Goal: Task Accomplishment & Management: Manage account settings

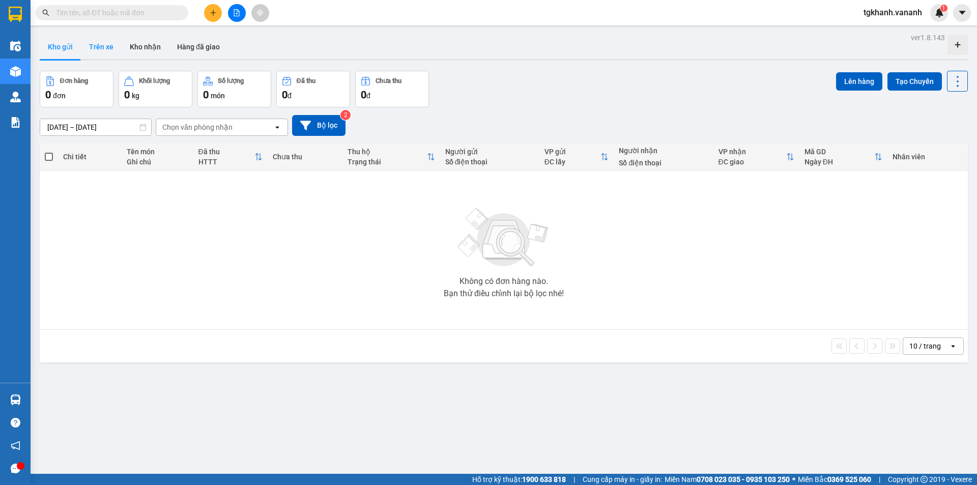
click at [102, 52] on button "Trên xe" at bounding box center [101, 47] width 41 height 24
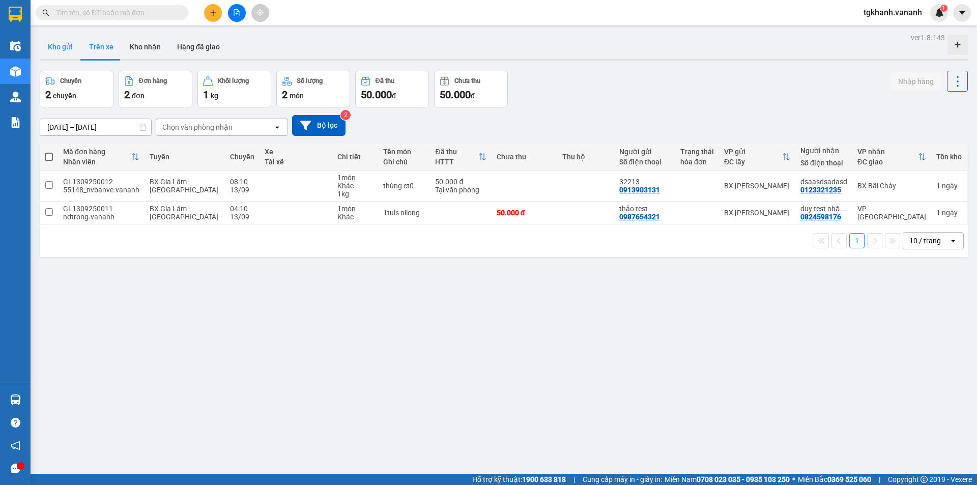
click at [54, 50] on button "Kho gửi" at bounding box center [60, 47] width 41 height 24
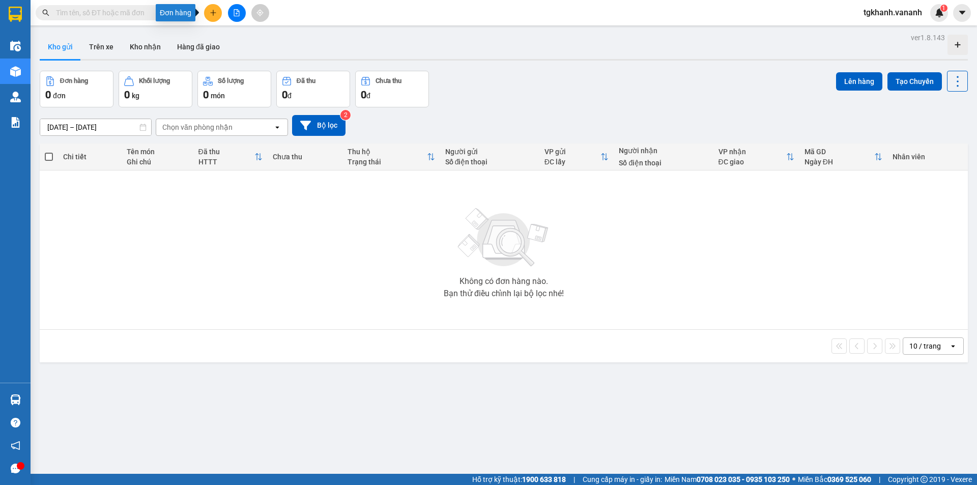
click at [213, 14] on icon "plus" at bounding box center [213, 12] width 7 height 7
click at [243, 37] on div "Tạo đơn hàng" at bounding box center [253, 38] width 44 height 11
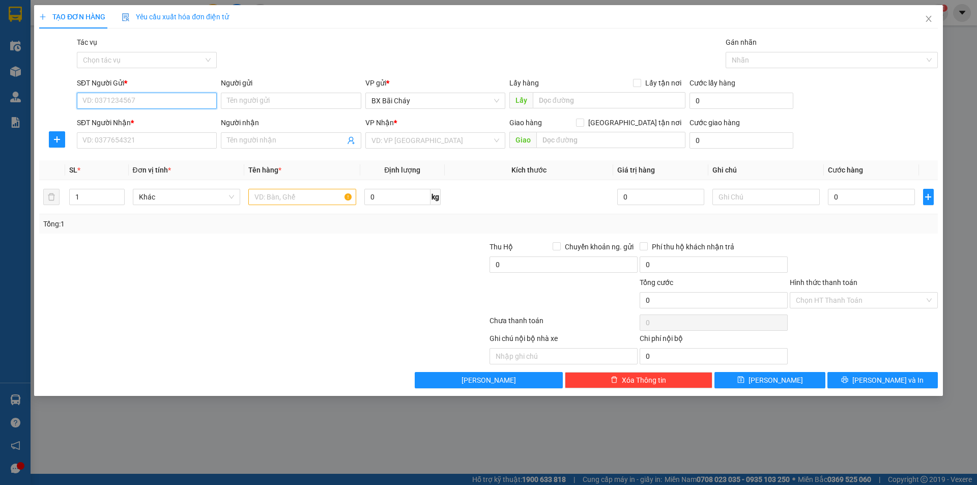
click at [133, 102] on input "SĐT Người Gửi *" at bounding box center [147, 101] width 140 height 16
type input "0912345678"
click at [930, 19] on icon "close" at bounding box center [928, 19] width 8 height 8
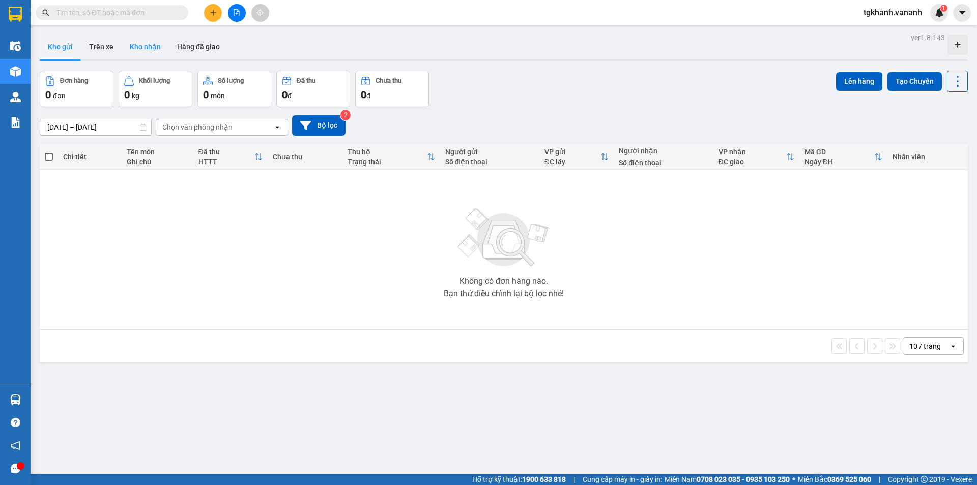
click at [145, 47] on button "Kho nhận" at bounding box center [145, 47] width 47 height 24
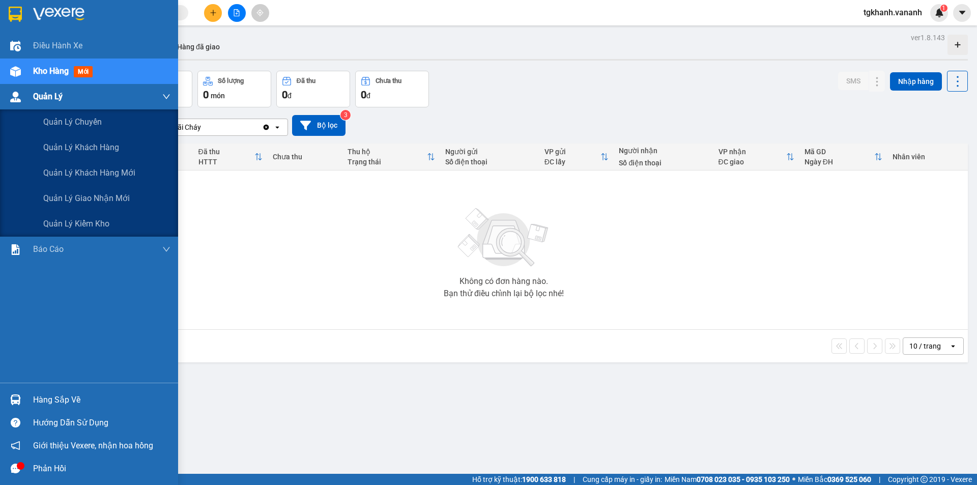
click at [71, 95] on div "Quản Lý" at bounding box center [101, 96] width 137 height 25
click at [83, 226] on span "Quản lý kiểm kho" at bounding box center [76, 223] width 67 height 13
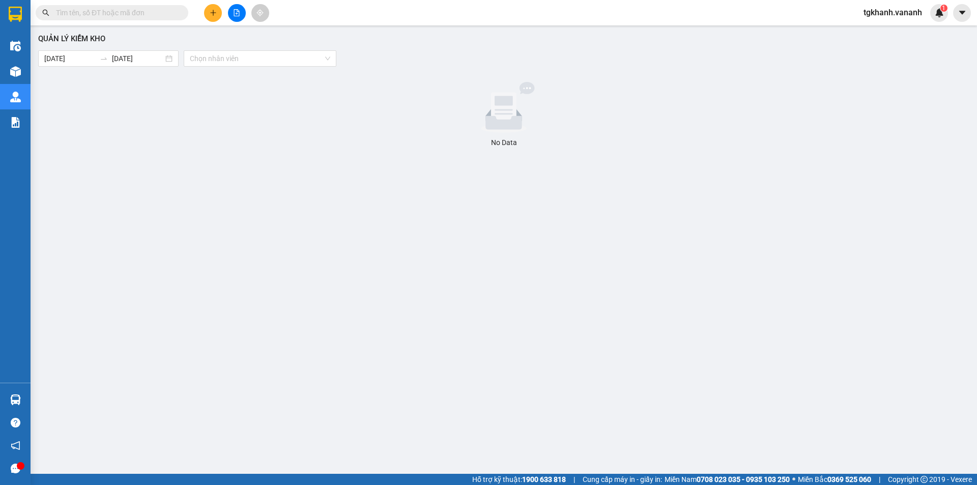
click at [296, 103] on div at bounding box center [503, 107] width 923 height 51
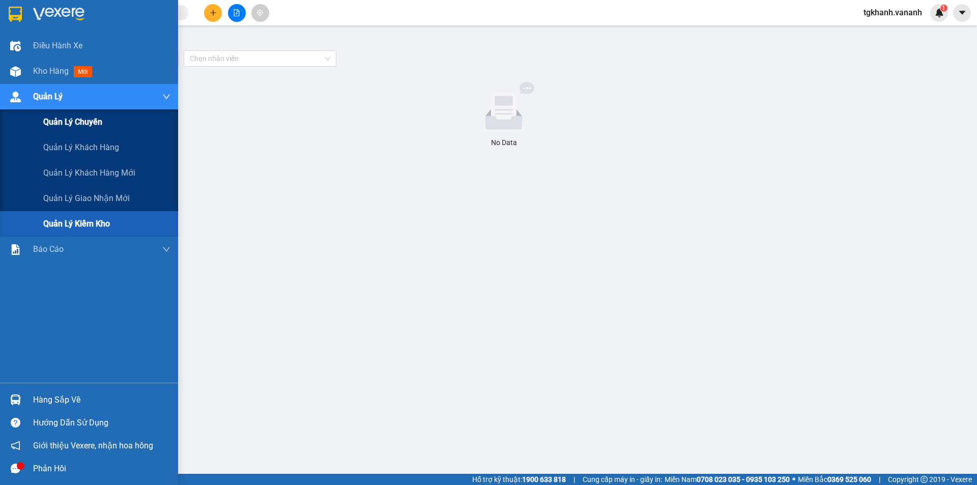
click at [110, 124] on div "Quản lý chuyến" at bounding box center [106, 121] width 127 height 25
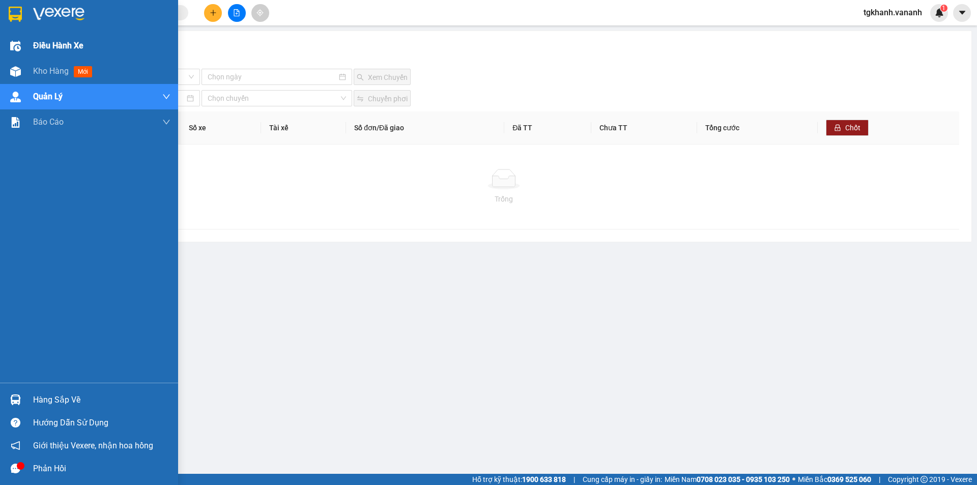
click at [31, 50] on div "Điều hành xe" at bounding box center [89, 45] width 178 height 25
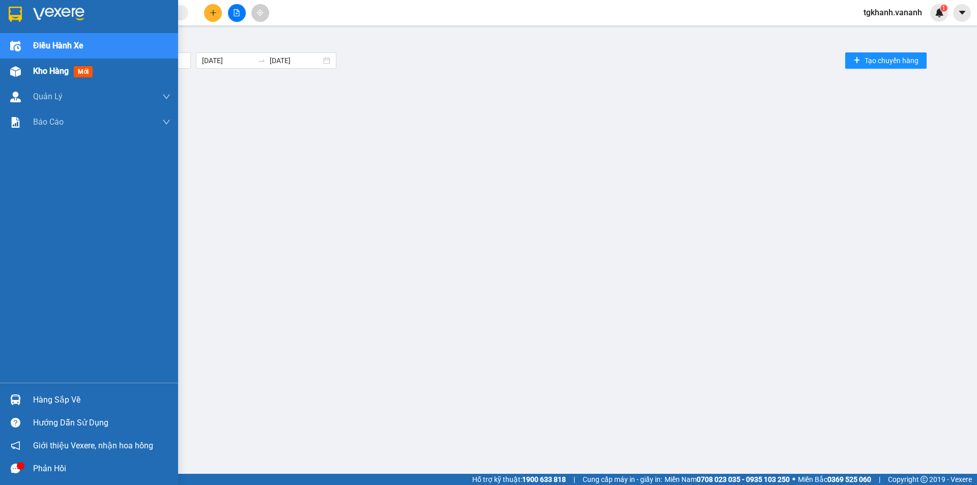
click at [27, 72] on div "Kho hàng mới" at bounding box center [89, 71] width 178 height 25
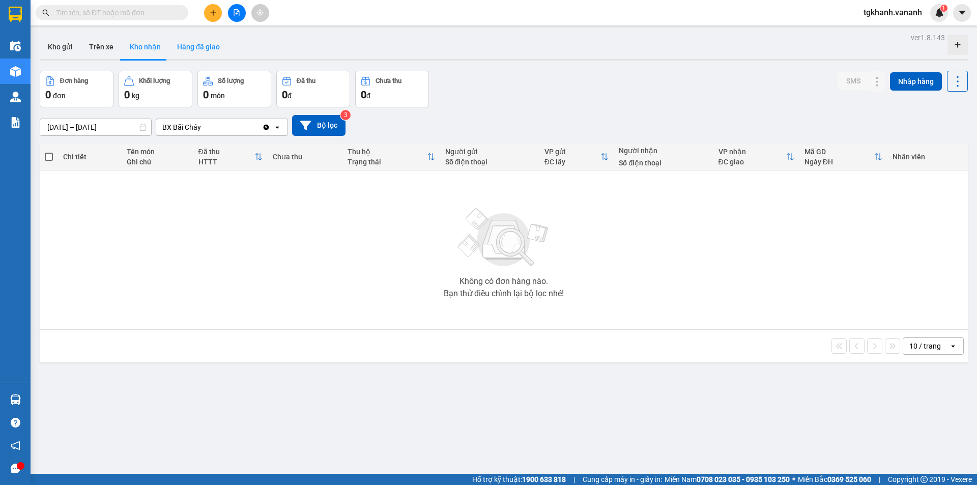
click at [188, 47] on button "Hàng đã giao" at bounding box center [198, 47] width 59 height 24
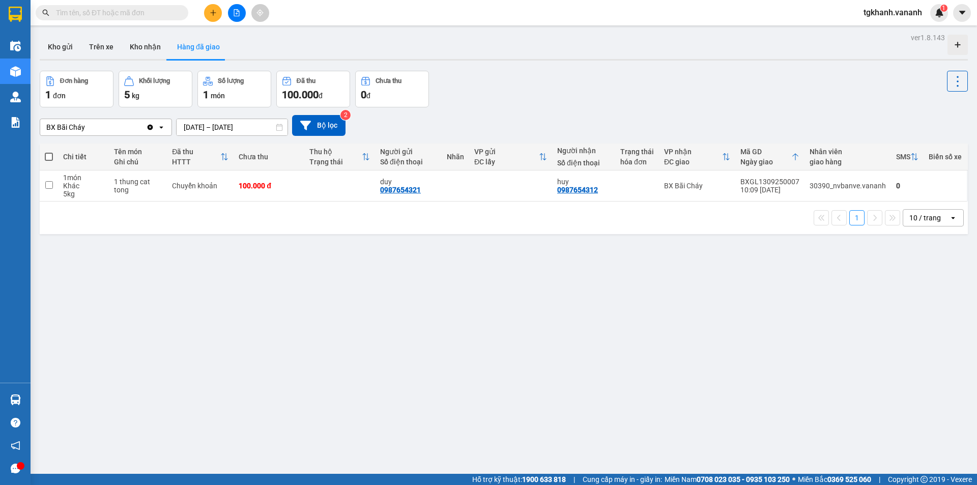
click at [272, 128] on input "[DATE] – [DATE]" at bounding box center [232, 127] width 111 height 16
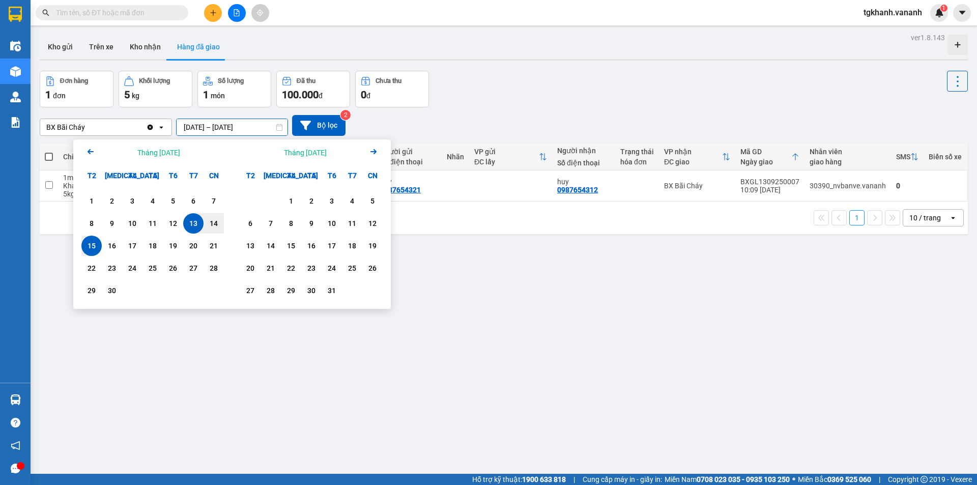
click at [196, 222] on div "13" at bounding box center [193, 223] width 14 height 12
click at [97, 243] on div "15" at bounding box center [91, 246] width 14 height 12
type input "[DATE] – [DATE]"
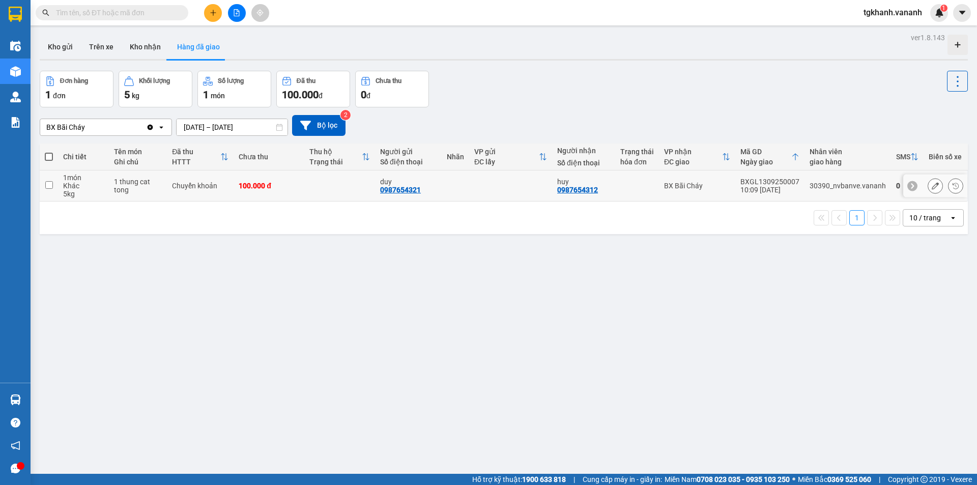
click at [221, 186] on div "Chuyển khoản" at bounding box center [200, 186] width 56 height 8
checkbox input "true"
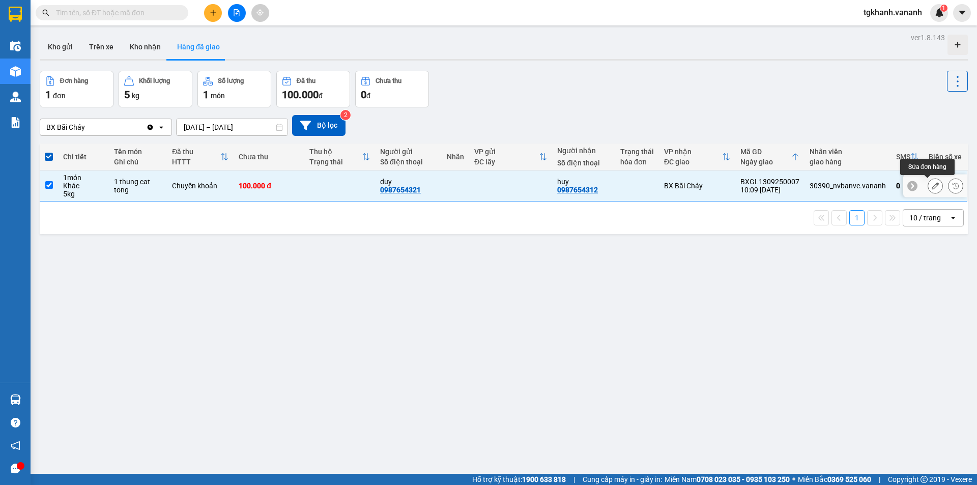
click at [932, 186] on icon at bounding box center [935, 185] width 7 height 7
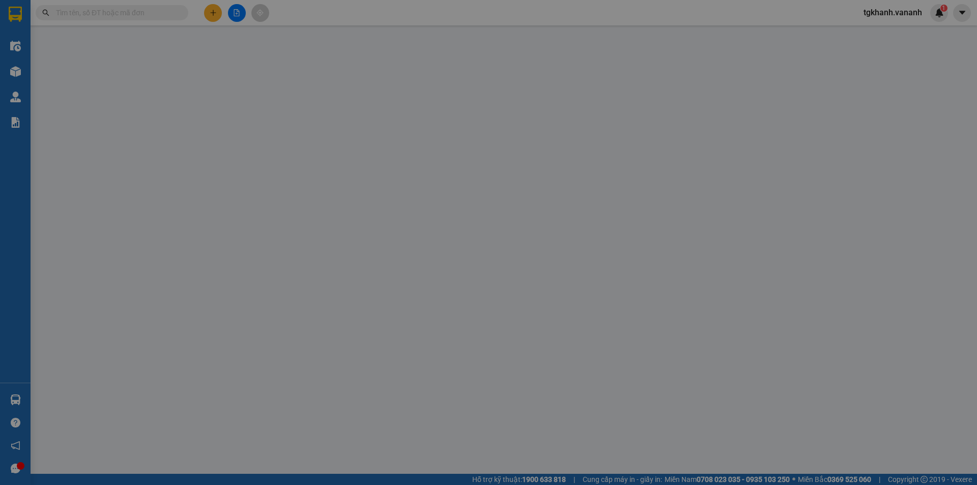
type input "0987654321"
type input "duy"
type input "0987654312"
type input "huy"
type input "100.000"
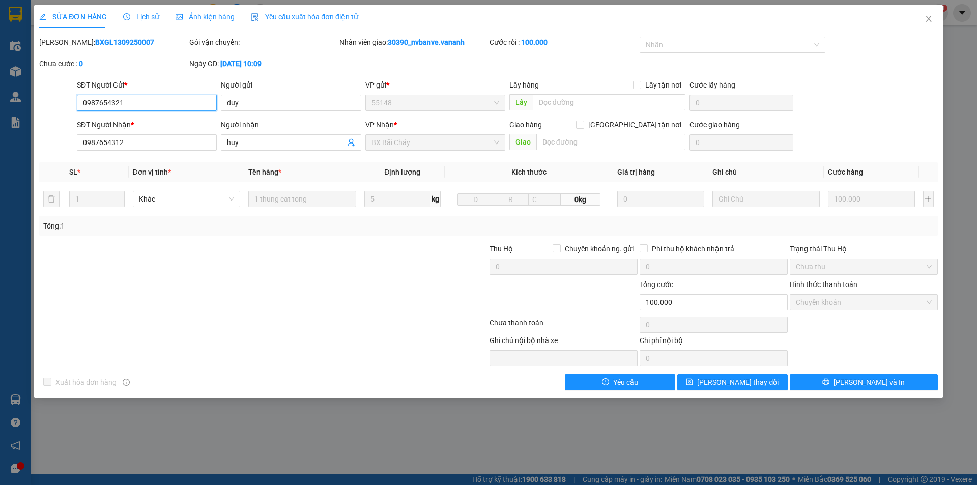
click at [874, 309] on span "Chuyển khoản" at bounding box center [864, 302] width 136 height 15
click at [932, 18] on icon "close" at bounding box center [928, 19] width 8 height 8
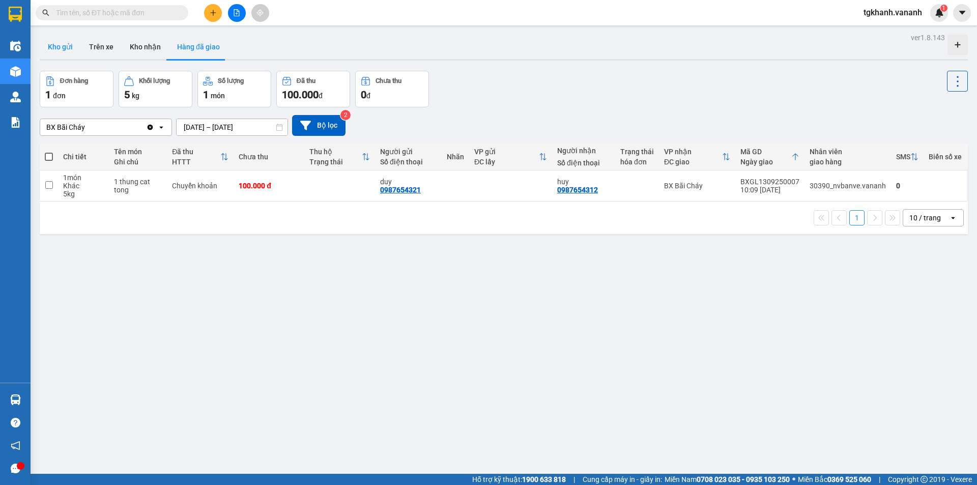
click at [68, 45] on button "Kho gửi" at bounding box center [60, 47] width 41 height 24
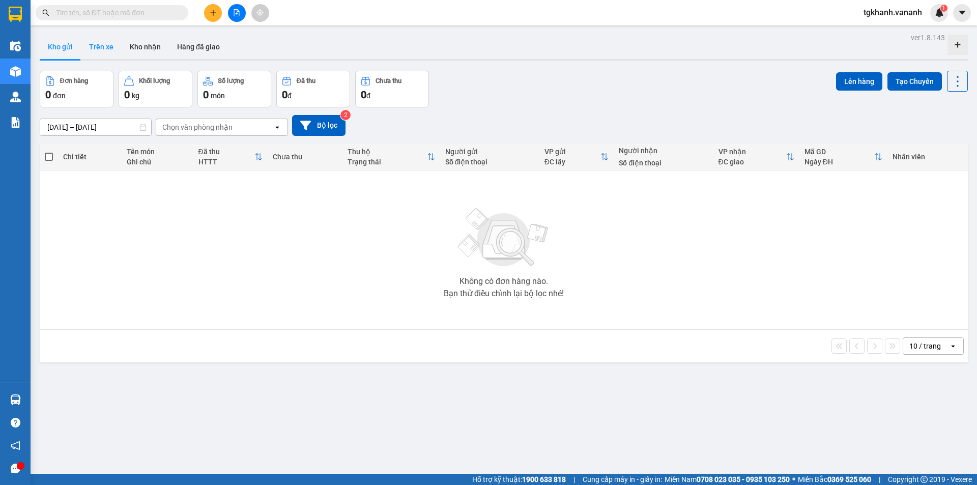
click at [113, 53] on button "Trên xe" at bounding box center [101, 47] width 41 height 24
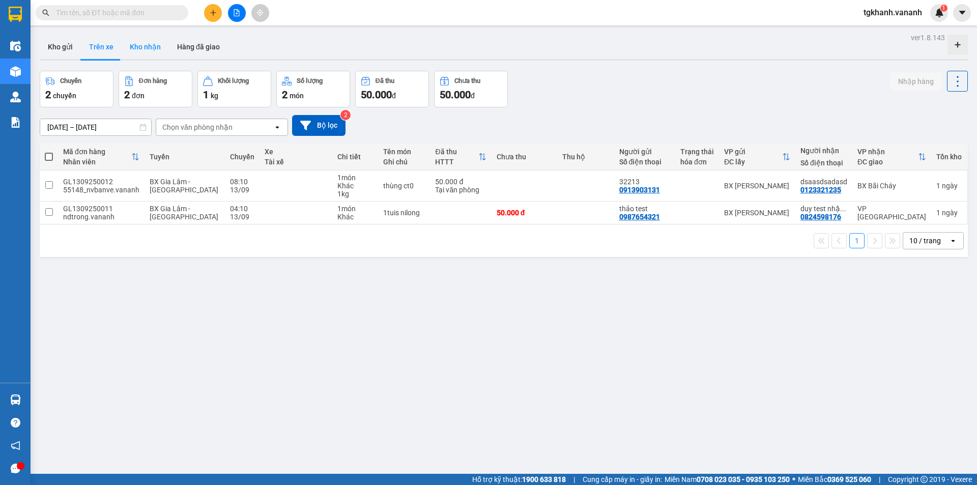
click at [153, 49] on button "Kho nhận" at bounding box center [145, 47] width 47 height 24
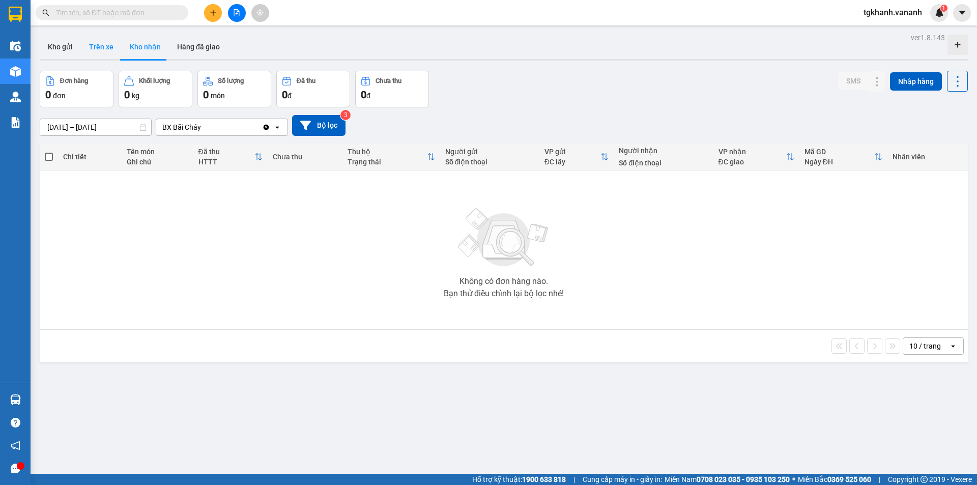
click at [105, 49] on button "Trên xe" at bounding box center [101, 47] width 41 height 24
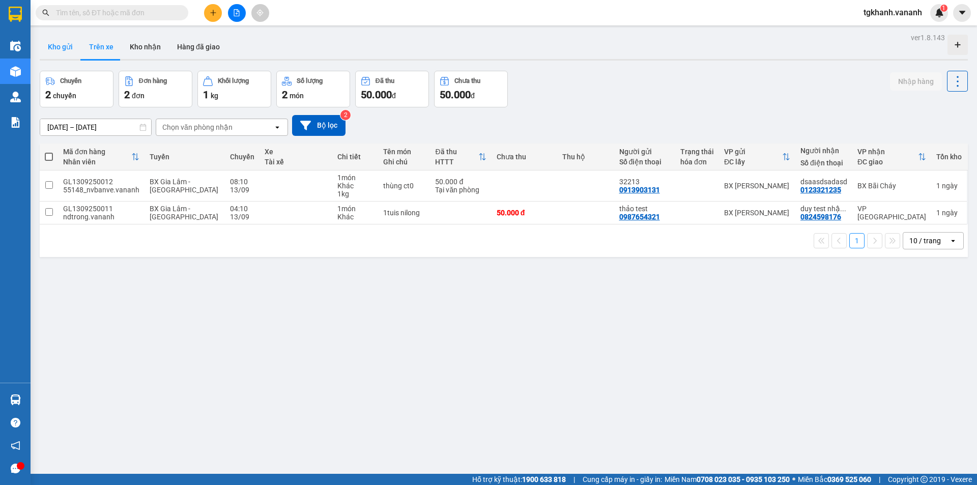
click at [51, 47] on button "Kho gửi" at bounding box center [60, 47] width 41 height 24
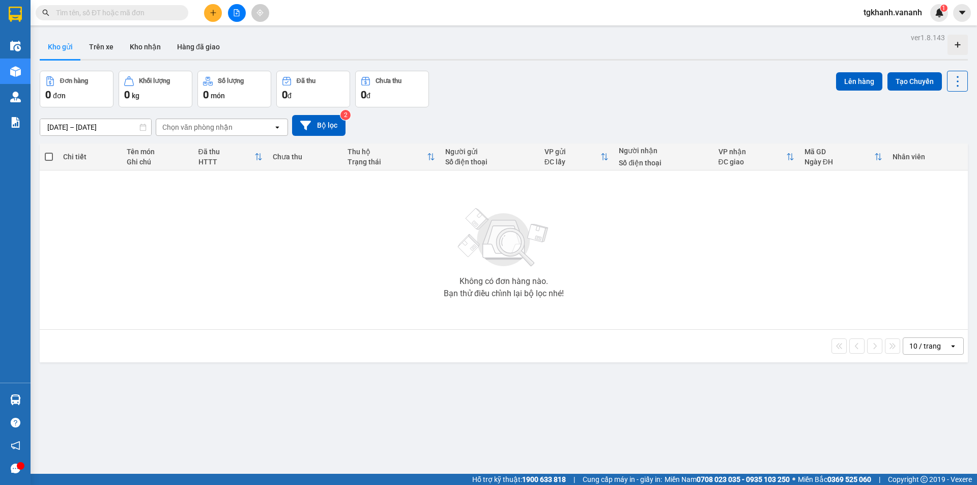
click at [133, 126] on input "[DATE] – [DATE]" at bounding box center [95, 127] width 111 height 16
click at [423, 204] on div "Không có đơn hàng nào. Bạn thử điều chỉnh lại bộ lọc nhé!" at bounding box center [504, 249] width 918 height 153
click at [940, 12] on img at bounding box center [939, 12] width 9 height 9
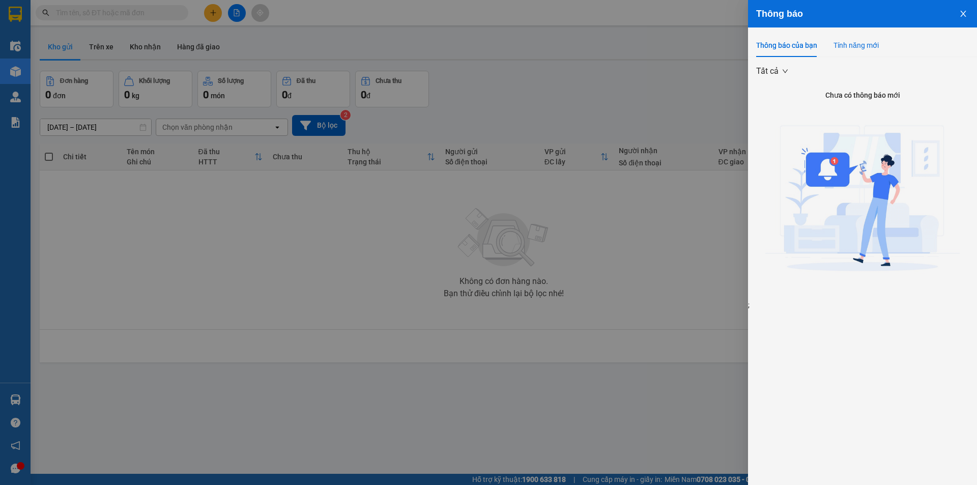
click at [875, 40] on div "Tính năng mới" at bounding box center [855, 45] width 45 height 11
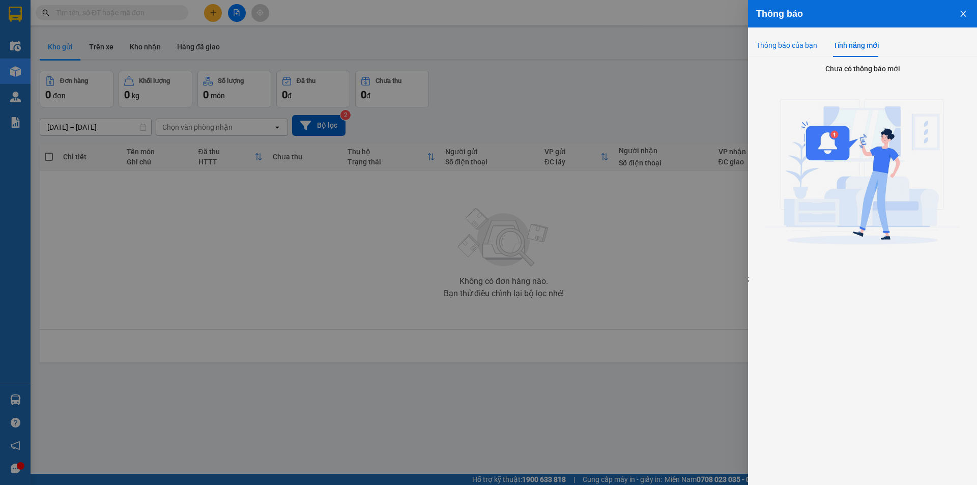
click at [793, 43] on div "Thông báo của bạn" at bounding box center [786, 45] width 61 height 11
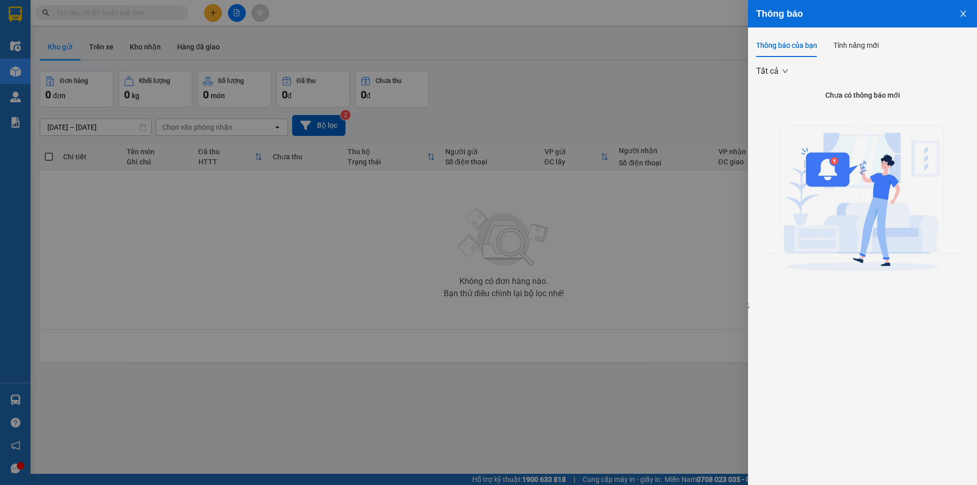
click at [820, 178] on img at bounding box center [862, 201] width 195 height 195
click at [241, 296] on div at bounding box center [488, 242] width 977 height 485
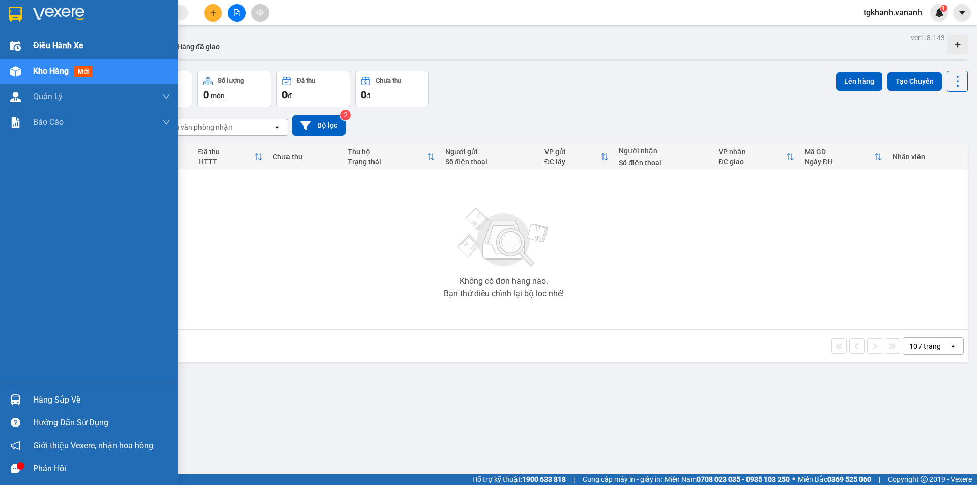
click at [18, 45] on img at bounding box center [15, 46] width 11 height 11
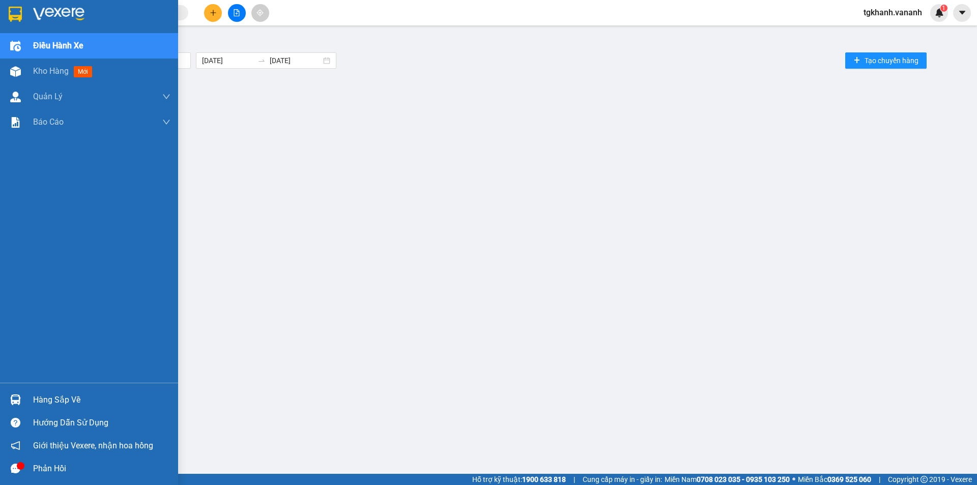
click at [71, 47] on span "Điều hành xe" at bounding box center [58, 45] width 50 height 13
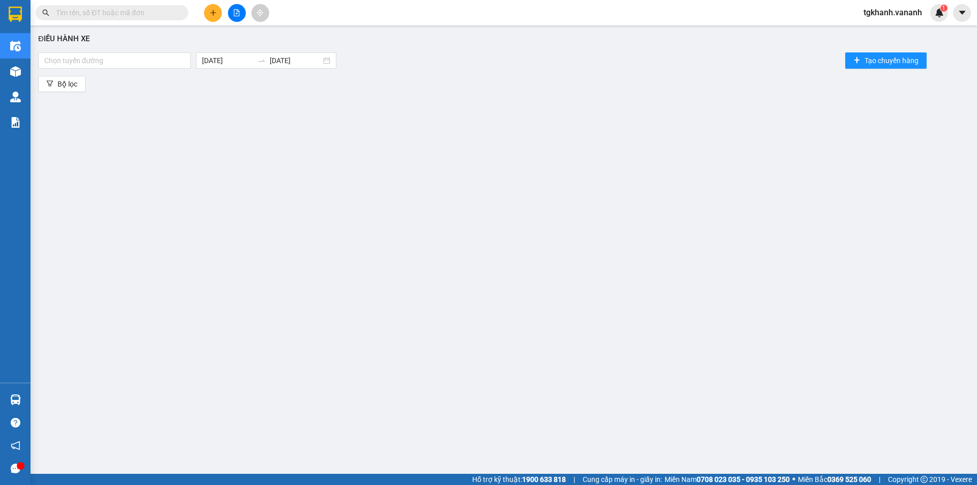
click at [434, 177] on div "Điều hành xe Chọn tuyến đường 15/09/2025 15/09/2025 Tạo chuyến hàng Bộ lọc" at bounding box center [504, 242] width 936 height 422
click at [160, 64] on div at bounding box center [115, 60] width 148 height 12
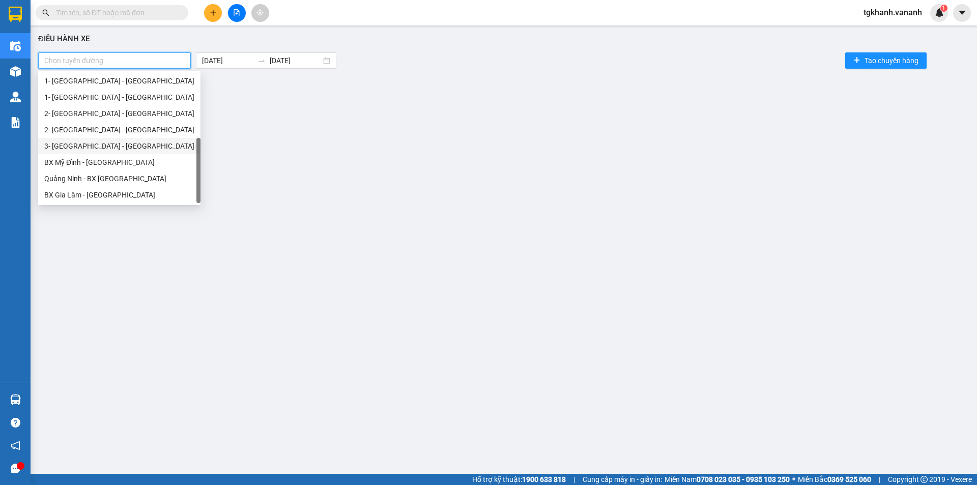
scroll to position [16, 0]
click at [125, 144] on div "BX Mỹ Đình - Quảng Ninh" at bounding box center [119, 145] width 150 height 11
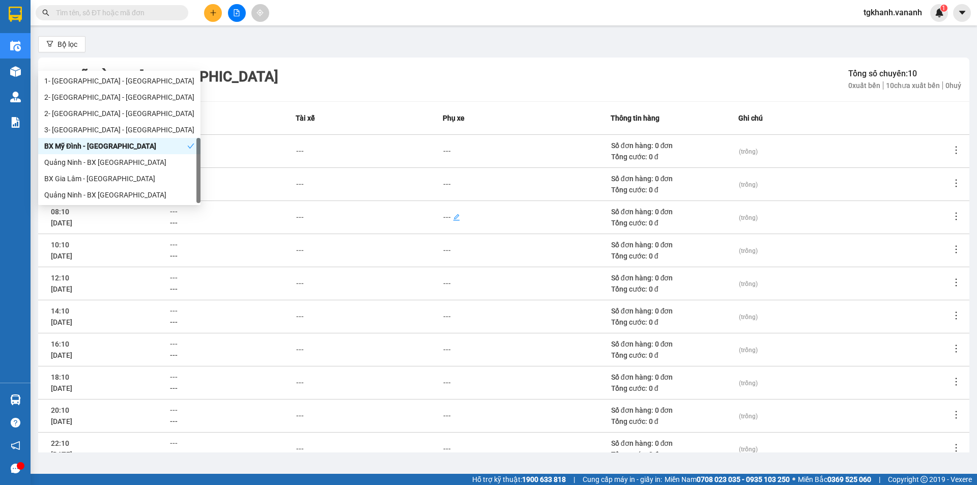
scroll to position [94, 0]
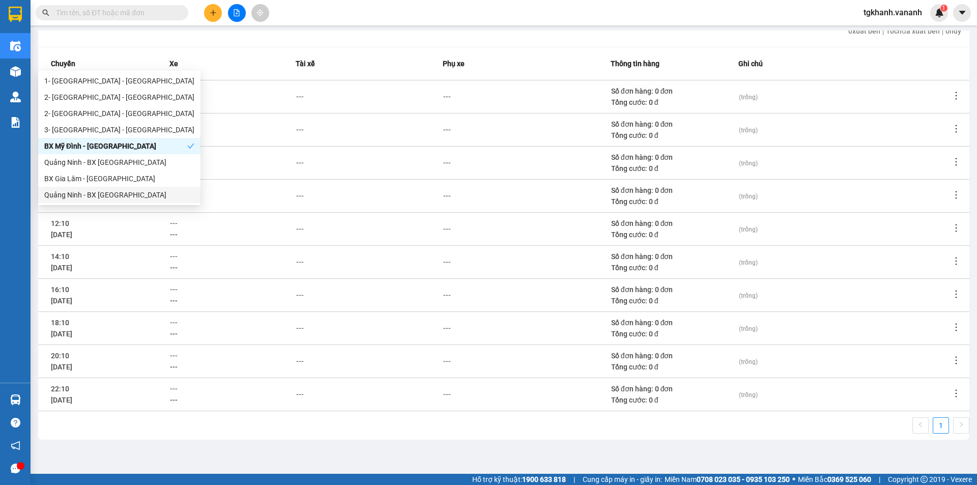
click at [118, 192] on div "Quảng Ninh - BX Gia Lâm" at bounding box center [119, 194] width 150 height 11
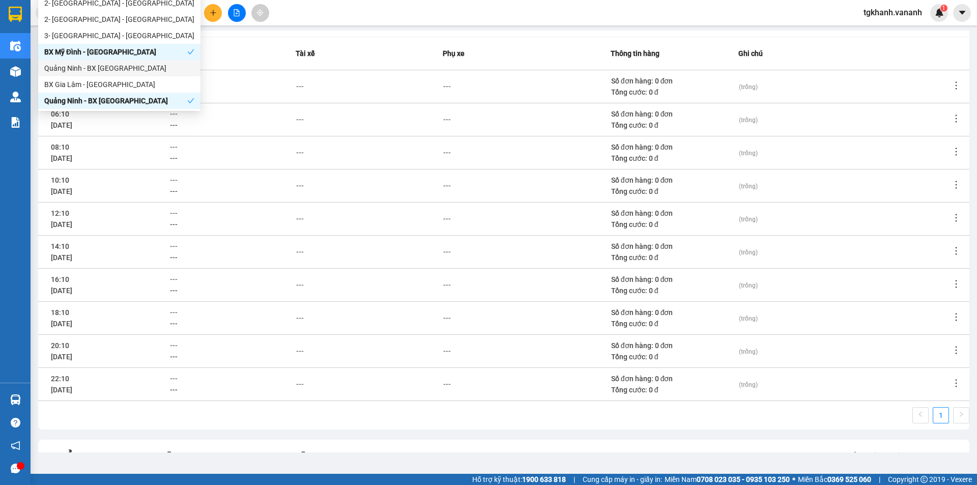
scroll to position [0, 0]
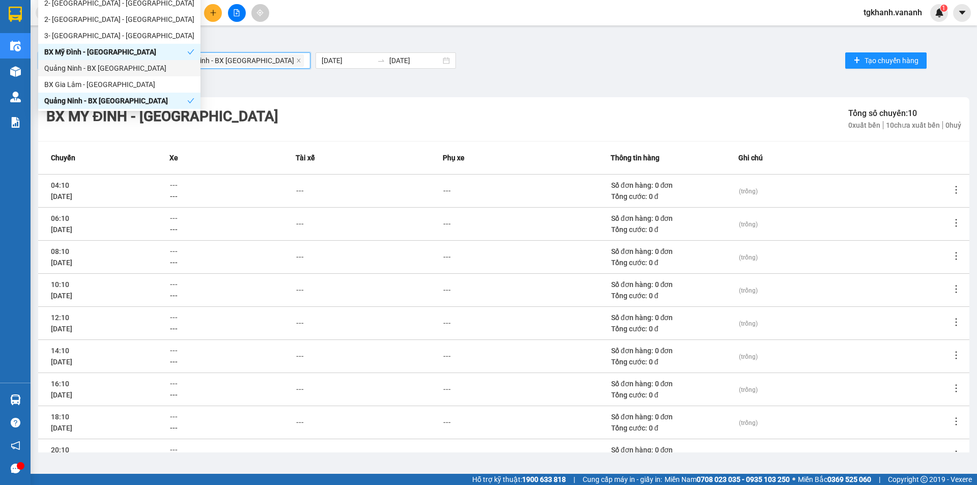
click at [497, 50] on div "BX Mỹ Đình - Quảng Ninh Quảng Ninh - BX Gia Lâm 15/09/2025 15/09/2025 Tạo chuyế…" at bounding box center [503, 60] width 931 height 20
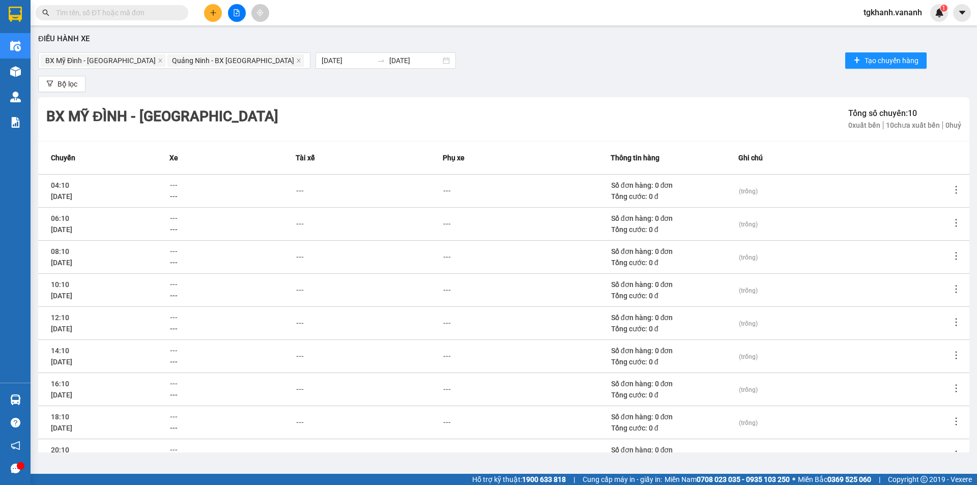
scroll to position [51, 0]
